Goal: Navigation & Orientation: Find specific page/section

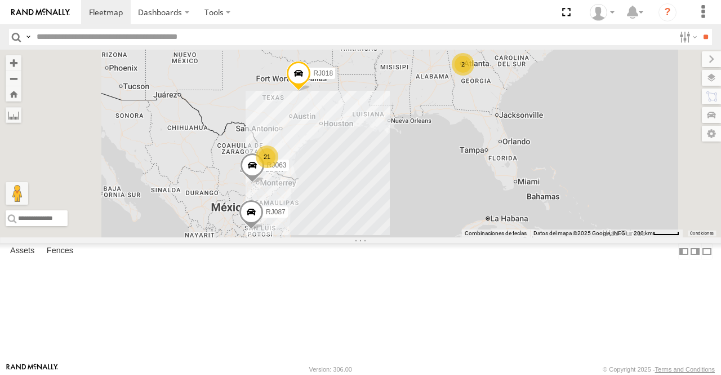
scroll to position [203, 0]
click at [0, 0] on div "RJ023 XPD GLOBAL" at bounding box center [0, 0] width 0 height 0
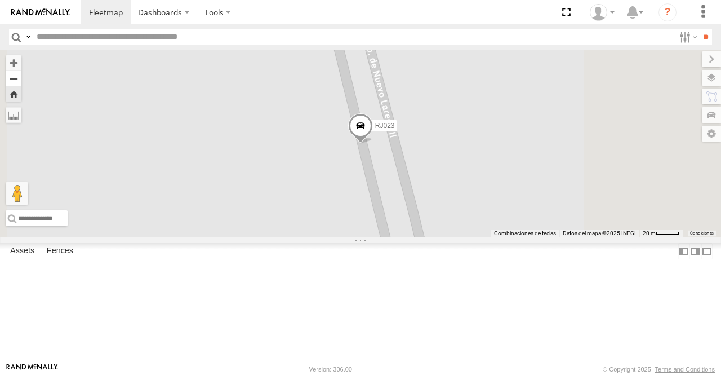
click at [21, 78] on button "Zoom out" at bounding box center [14, 78] width 16 height 16
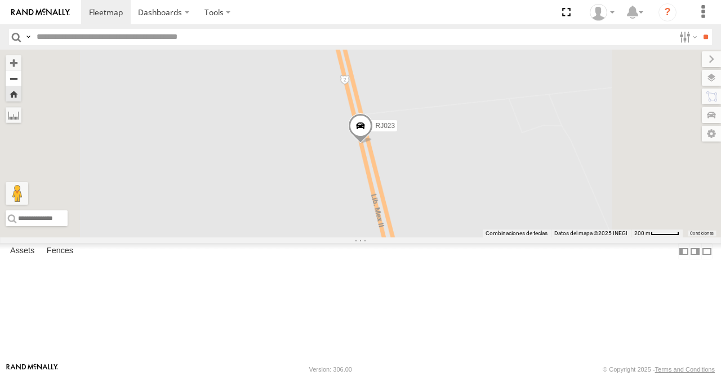
click at [21, 78] on button "Zoom out" at bounding box center [14, 78] width 16 height 16
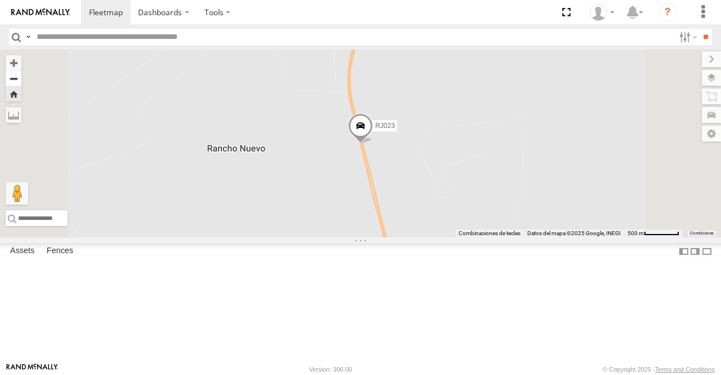
click at [21, 78] on button "Zoom out" at bounding box center [14, 78] width 16 height 16
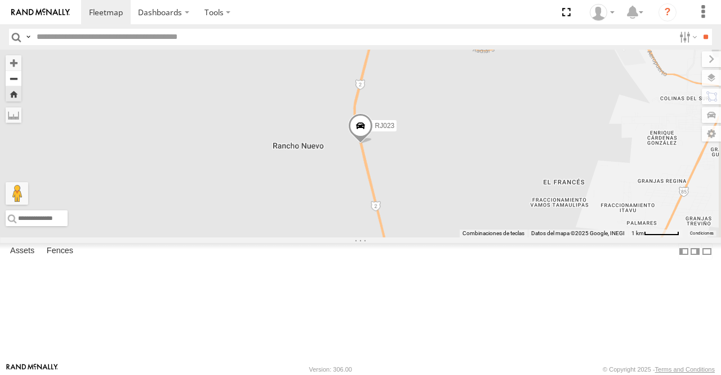
click at [21, 78] on button "Zoom out" at bounding box center [14, 78] width 16 height 16
